Goal: Information Seeking & Learning: Learn about a topic

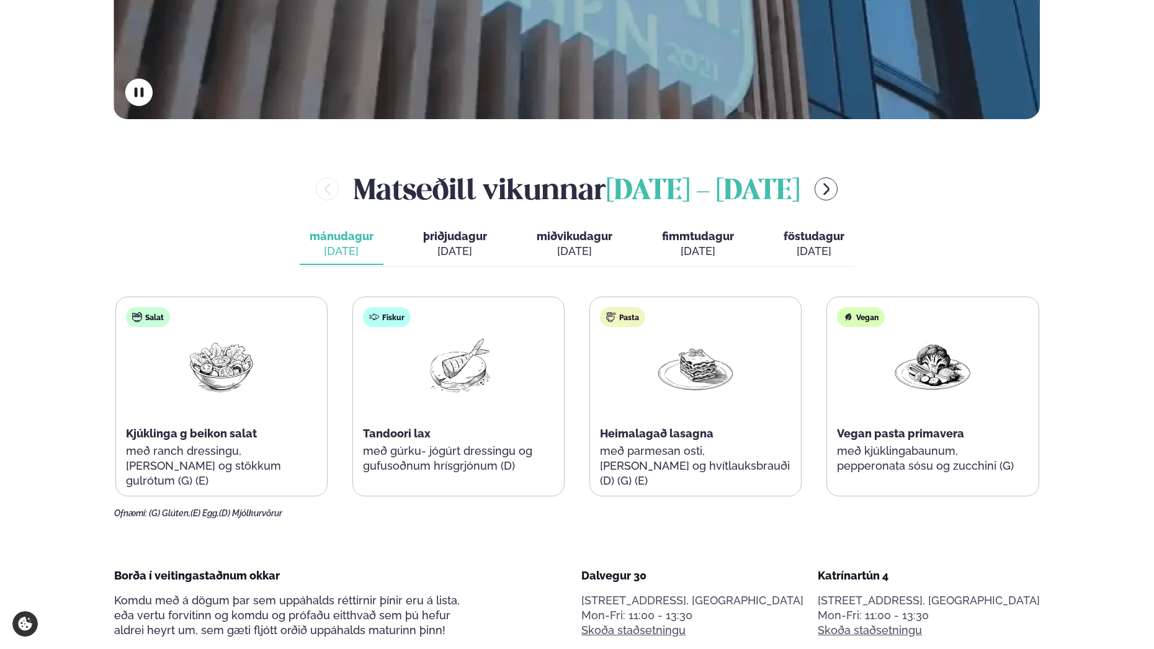
scroll to position [496, 0]
click at [834, 187] on icon "menu-btn-right" at bounding box center [826, 188] width 15 height 15
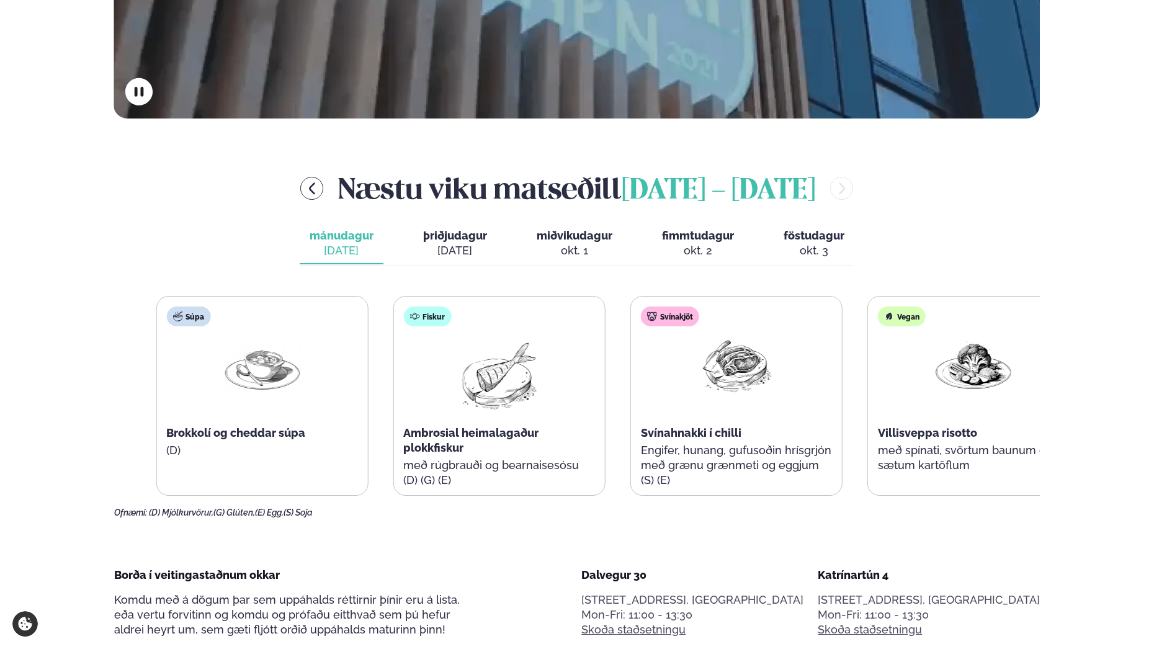
click at [468, 434] on span "Ambrosial heimalagaður plokkfiskur" at bounding box center [470, 440] width 135 height 28
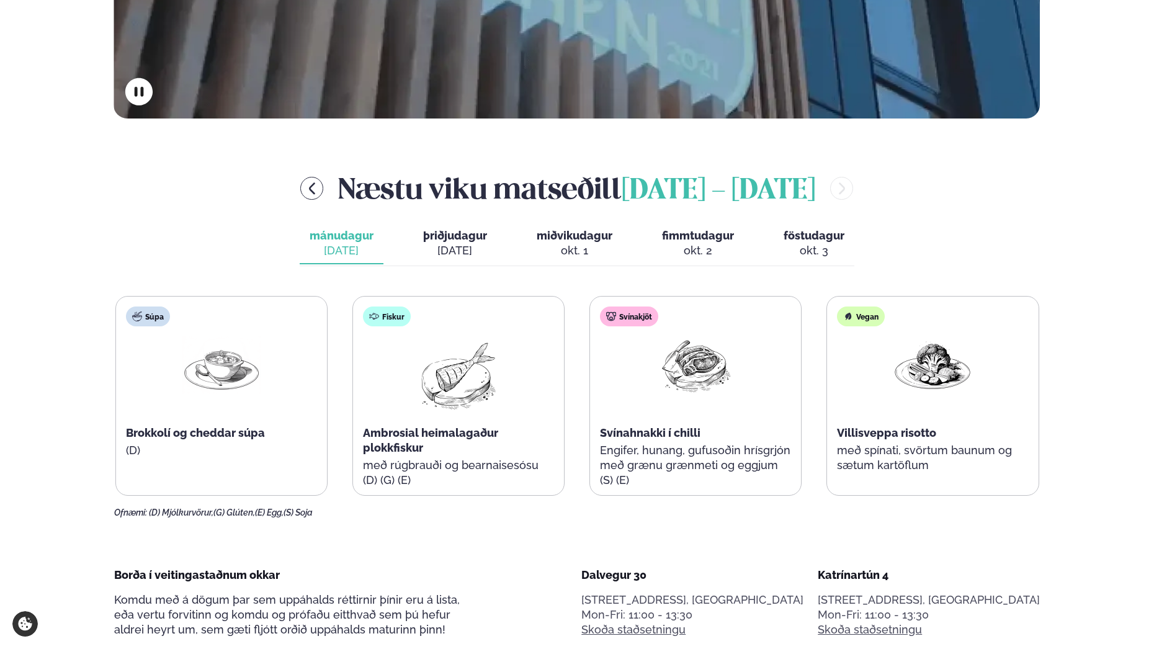
click at [438, 234] on span "þriðjudagur" at bounding box center [455, 235] width 64 height 13
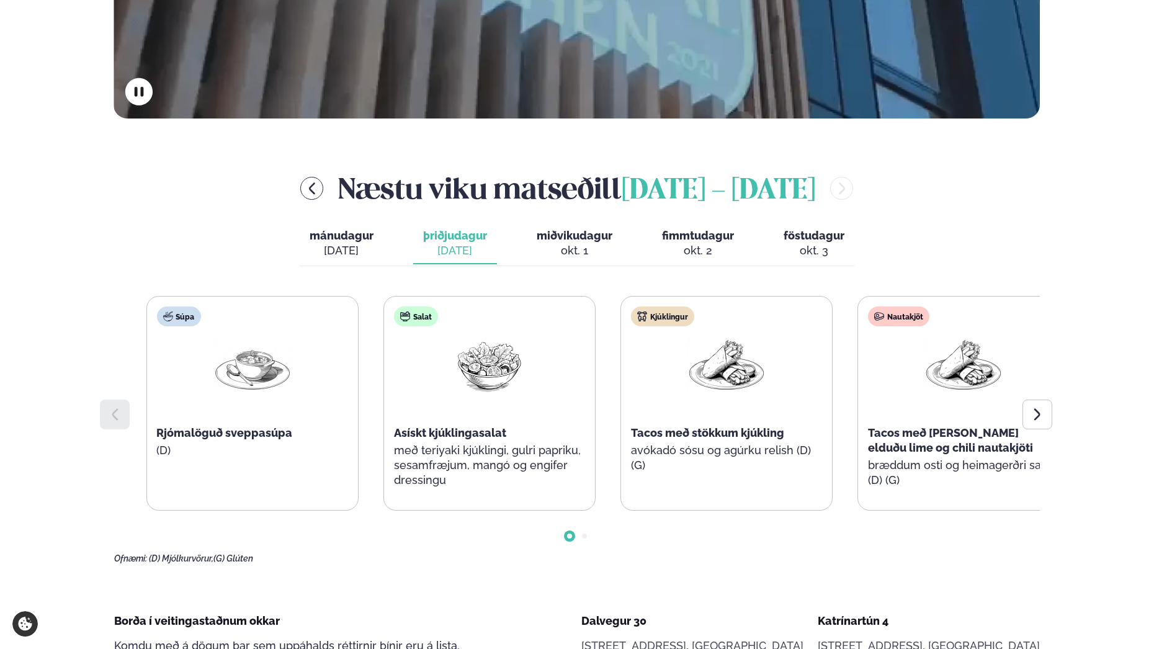
click at [679, 453] on div "Kjúklingur Tacos með stökkum kjúkling avókadó sósu og agúrku relish (D) (G)" at bounding box center [726, 395] width 211 height 198
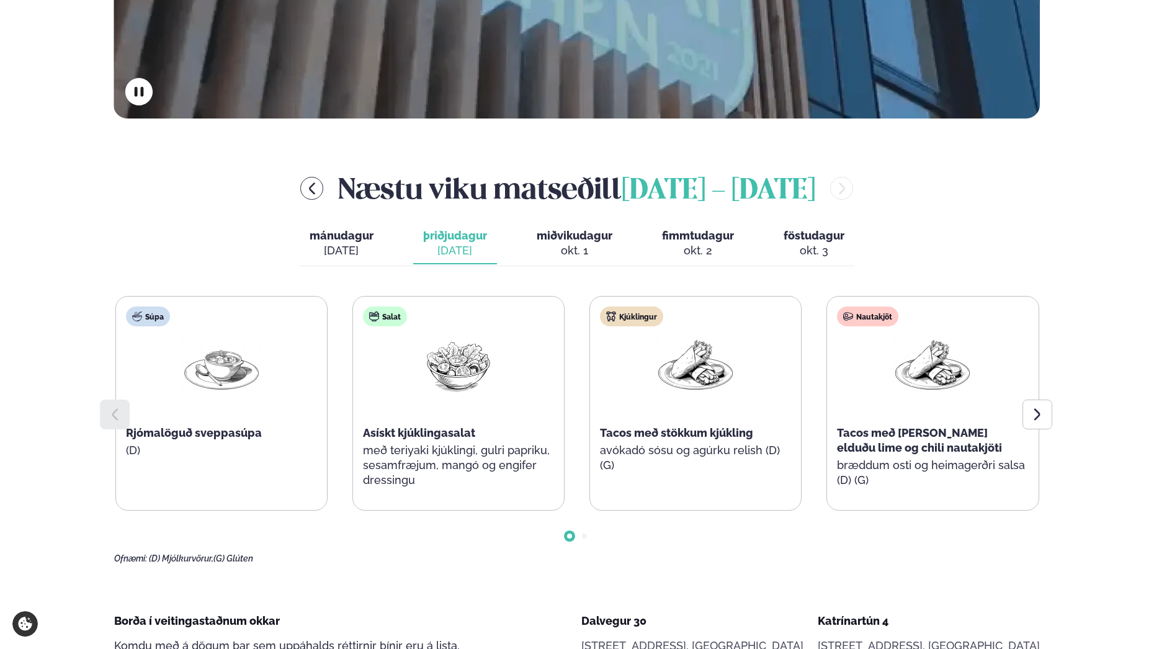
click at [570, 246] on div "okt. 1" at bounding box center [575, 250] width 76 height 15
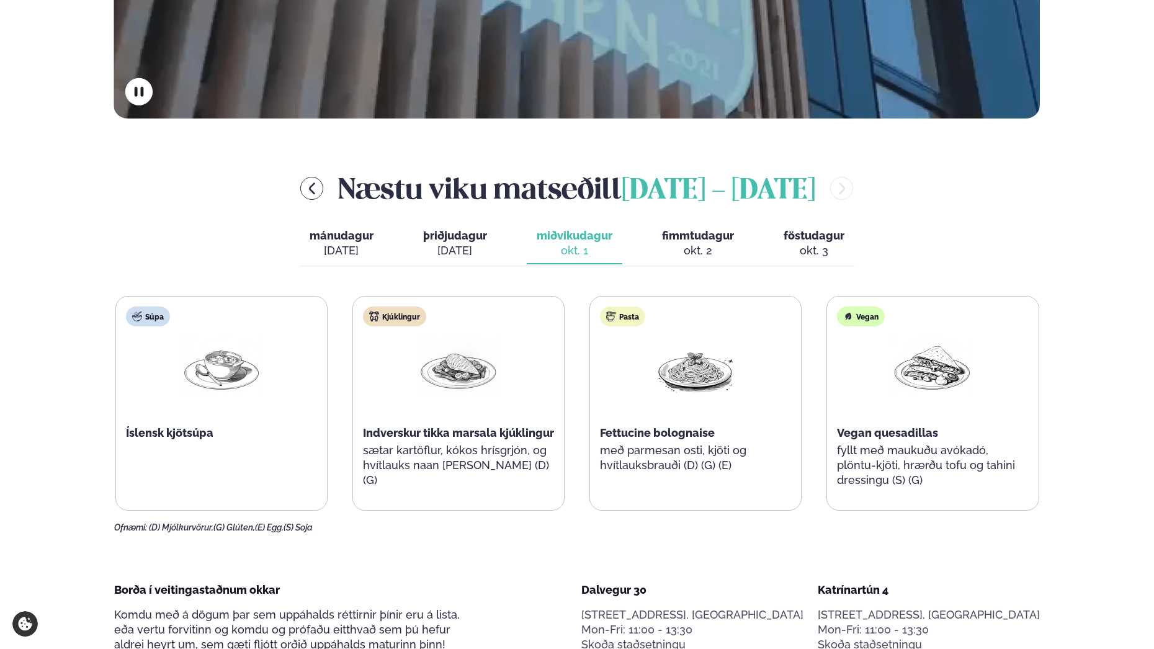
click at [696, 226] on button "fimmtudagur fim. [DATE]" at bounding box center [698, 243] width 92 height 41
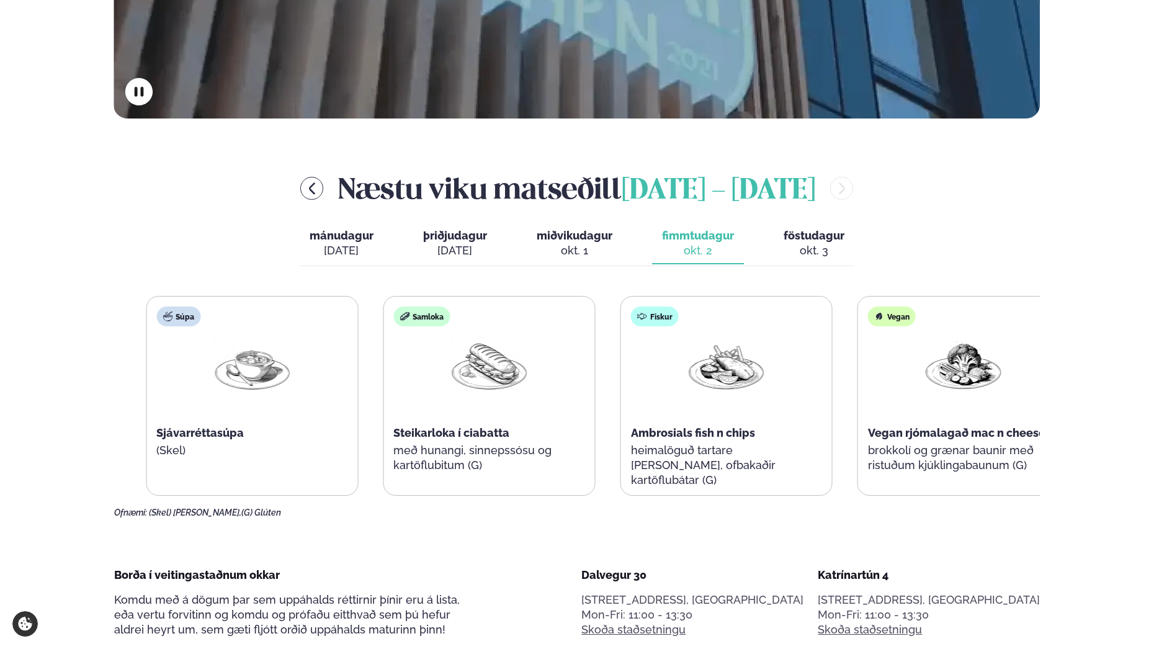
click at [471, 477] on div "Samloka Steikarloka í ciabatta með hunangi, sinnepssósu og kartöflubitum (G)" at bounding box center [488, 395] width 211 height 198
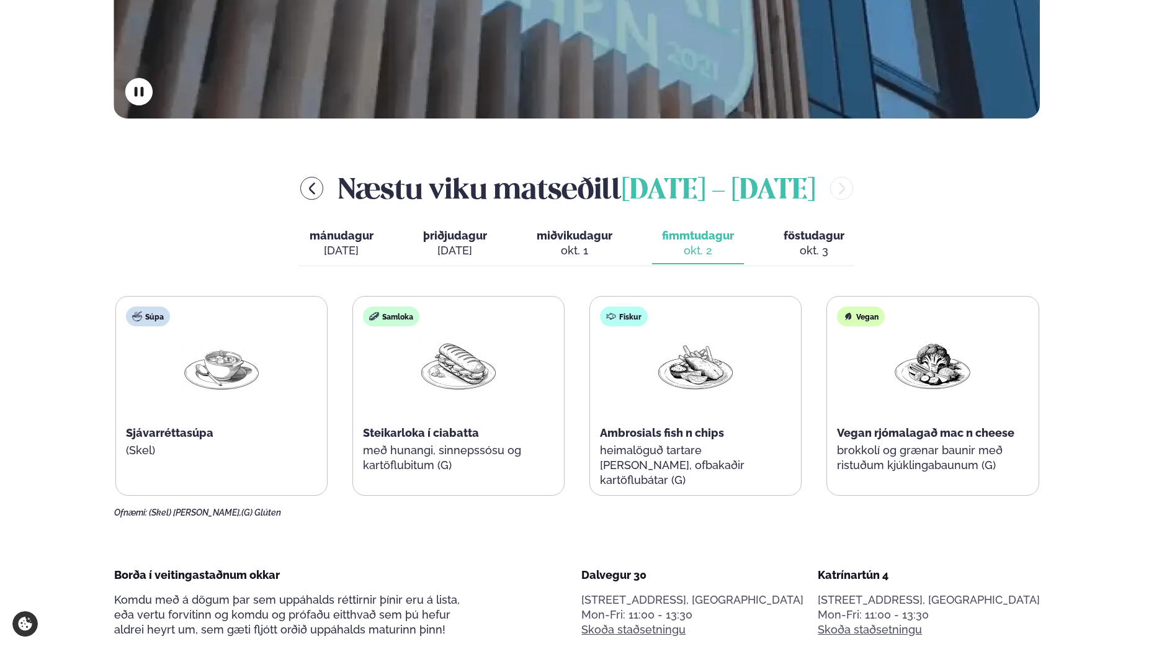
click at [814, 246] on div "okt. 3" at bounding box center [813, 250] width 61 height 15
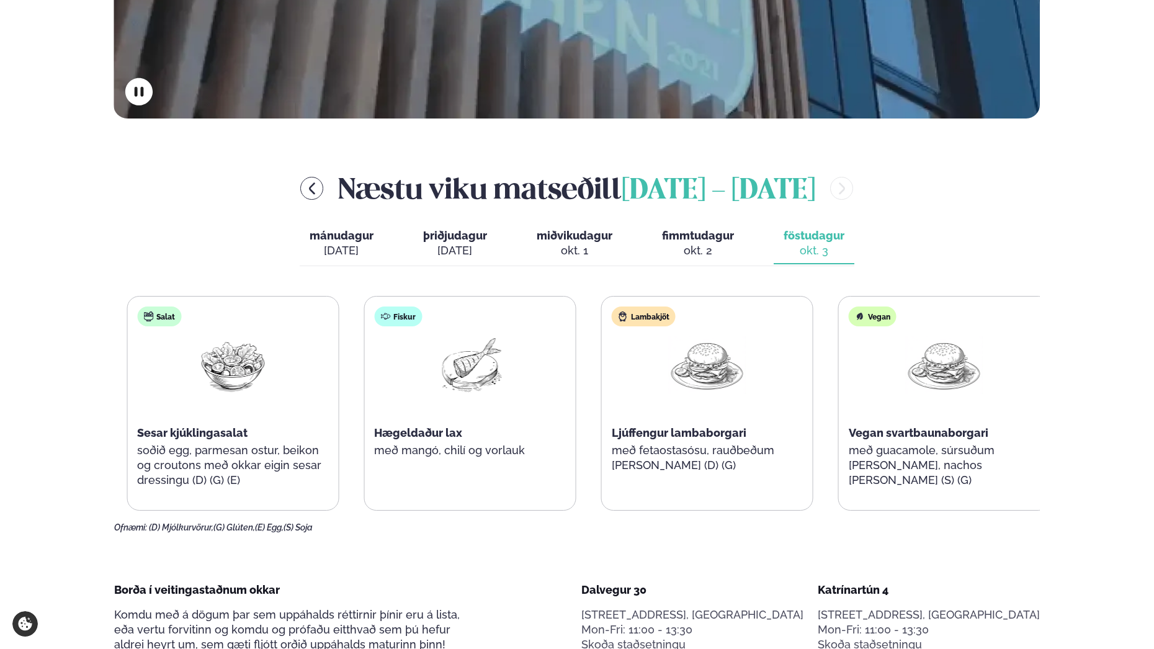
click at [499, 477] on div "Fiskur Hægeldaður lax með mangó, chilí og vorlauk" at bounding box center [469, 395] width 211 height 198
